Goal: Browse casually

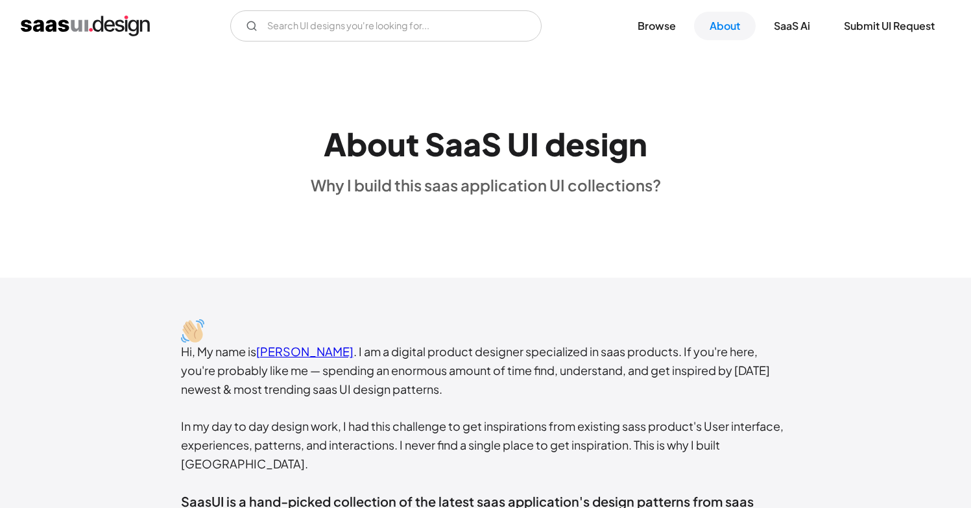
scroll to position [261, 0]
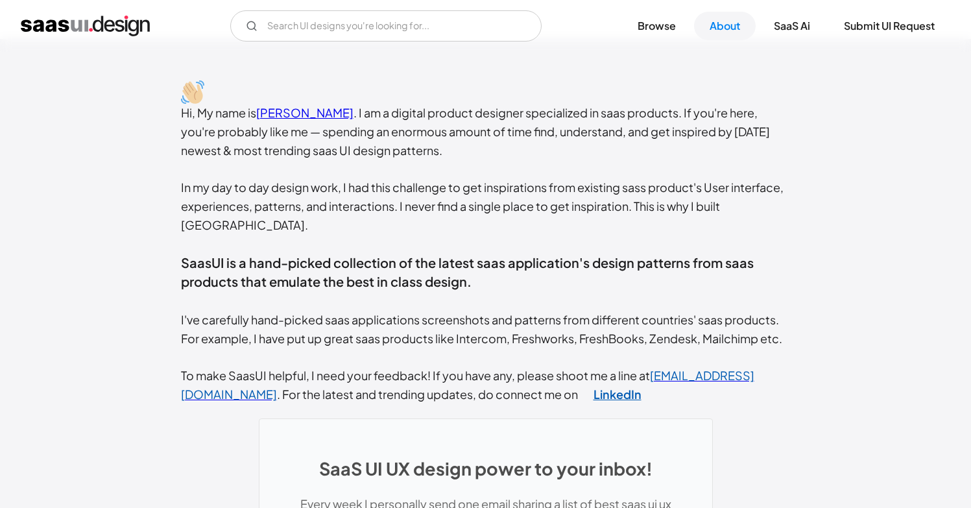
click at [578, 379] on link "LinkedIn" at bounding box center [617, 394] width 79 height 33
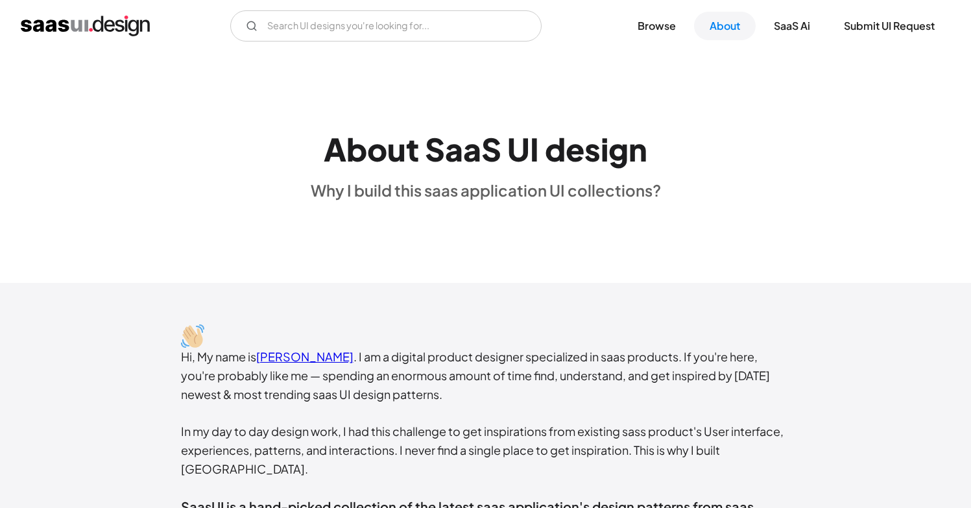
scroll to position [0, 0]
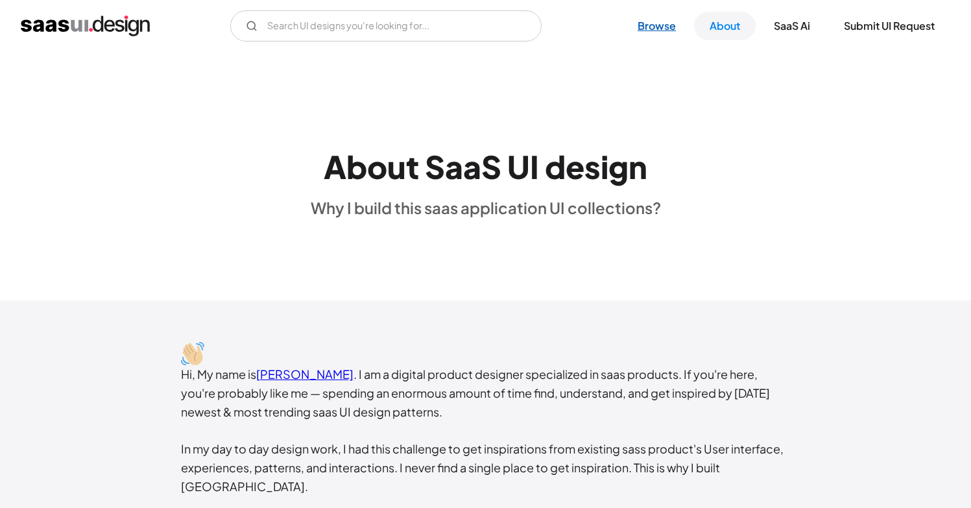
click at [660, 30] on link "Browse" at bounding box center [656, 26] width 69 height 29
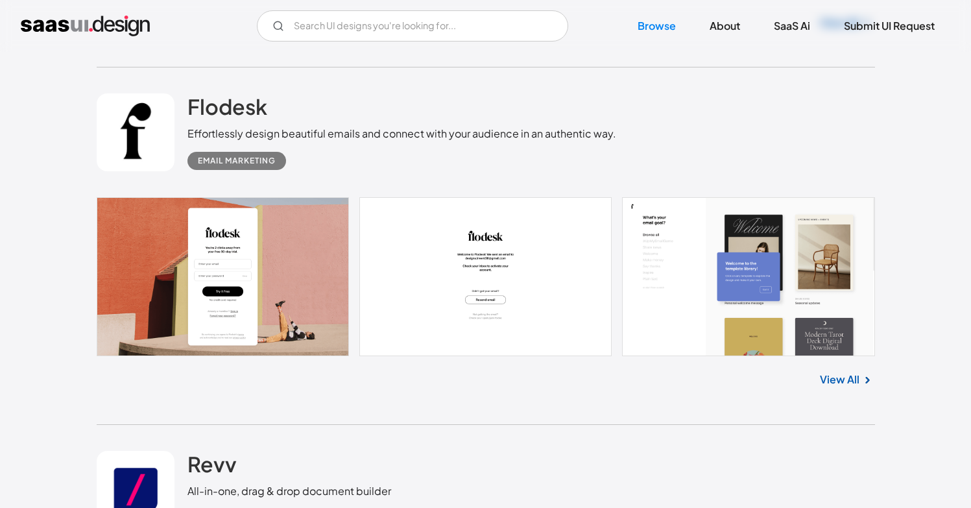
scroll to position [668, 0]
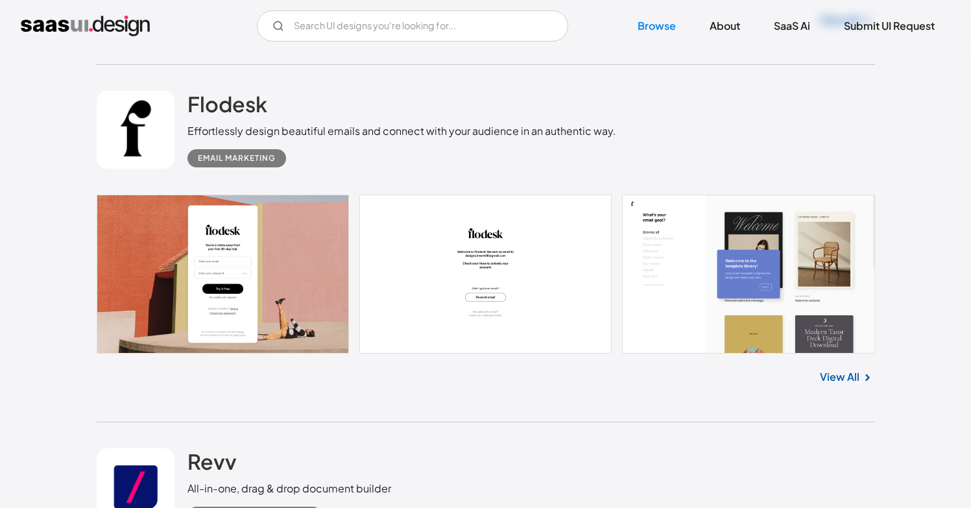
click at [314, 284] on link at bounding box center [486, 274] width 779 height 158
